Goal: Navigation & Orientation: Find specific page/section

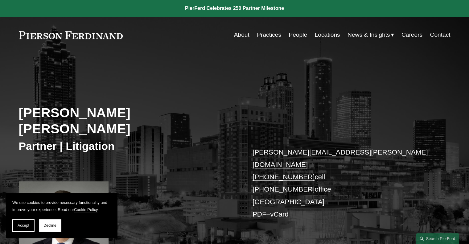
click at [244, 36] on link "About" at bounding box center [241, 35] width 15 height 12
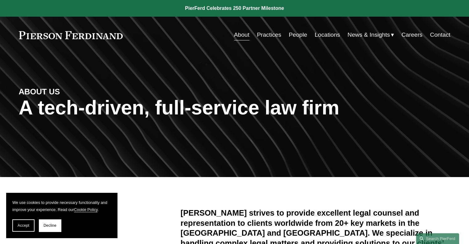
click at [291, 34] on link "People" at bounding box center [298, 35] width 19 height 12
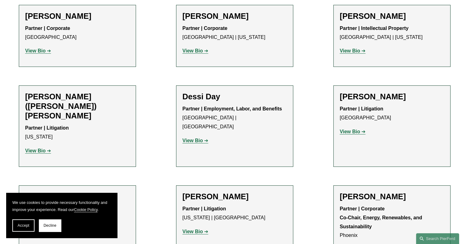
scroll to position [2006, 0]
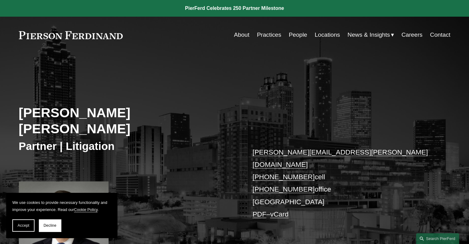
click at [326, 33] on link "Locations" at bounding box center [327, 35] width 25 height 12
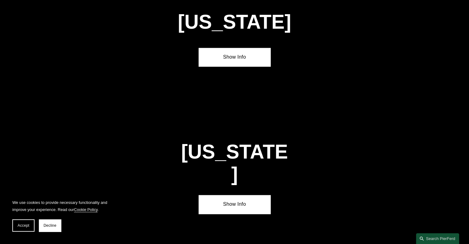
scroll to position [895, 0]
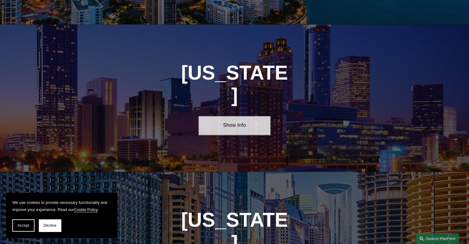
click at [241, 116] on link "Show Info" at bounding box center [235, 125] width 72 height 19
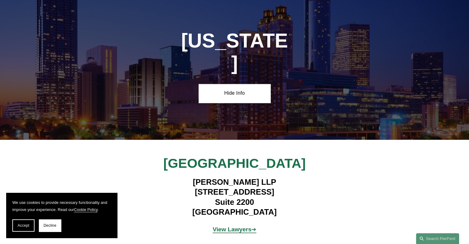
scroll to position [957, 0]
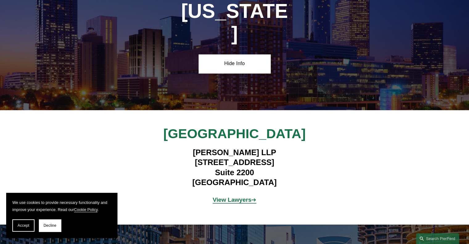
click at [237, 197] on strong "View Lawyers" at bounding box center [232, 200] width 39 height 6
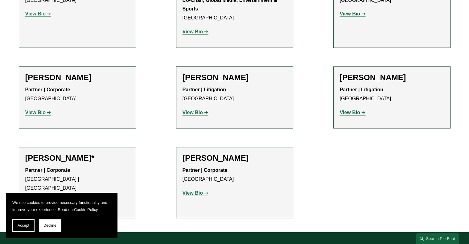
scroll to position [953, 0]
